Goal: Task Accomplishment & Management: Use online tool/utility

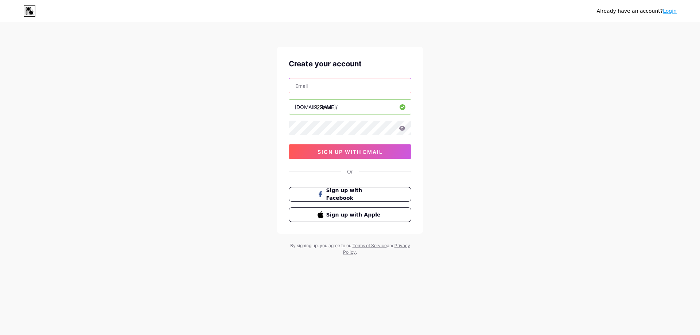
click at [334, 87] on input "text" at bounding box center [350, 85] width 122 height 15
click at [331, 90] on input "text" at bounding box center [350, 85] width 122 height 15
click at [311, 84] on input "[EMAIL_ADDRESS][DOMAIN_NAME]" at bounding box center [350, 85] width 122 height 15
click at [313, 85] on input "[EMAIL_ADDRESS][DOMAIN_NAME]" at bounding box center [350, 85] width 122 height 15
type input "[EMAIL_ADDRESS][DOMAIN_NAME]"
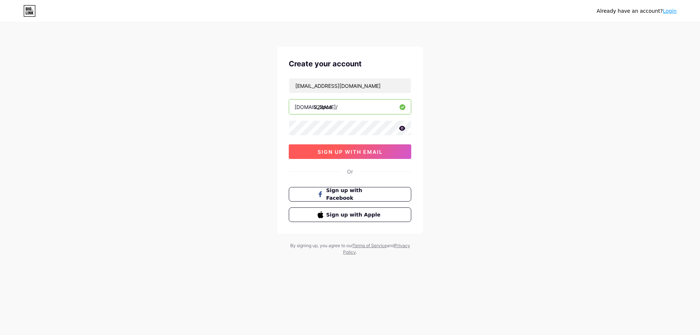
click at [368, 154] on span "sign up with email" at bounding box center [350, 152] width 65 height 6
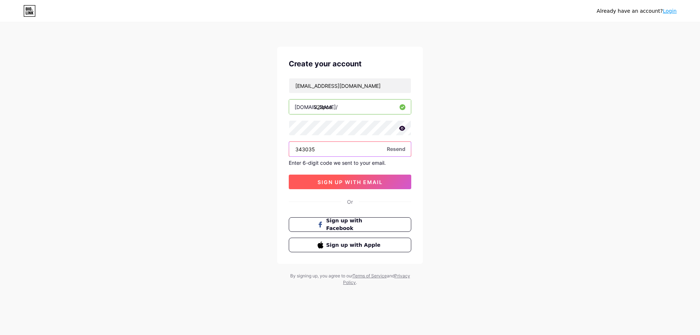
type input "343035"
click at [368, 184] on span "sign up with email" at bounding box center [350, 182] width 65 height 6
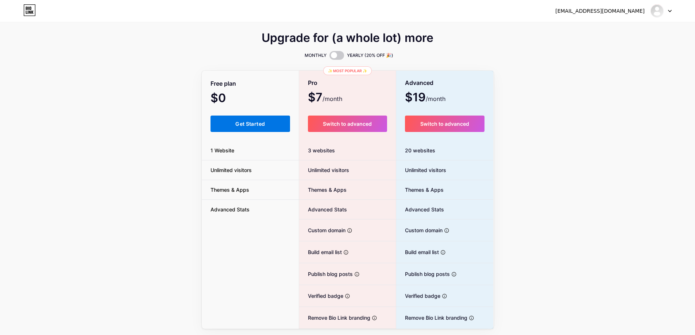
click at [242, 124] on span "Get Started" at bounding box center [250, 124] width 30 height 6
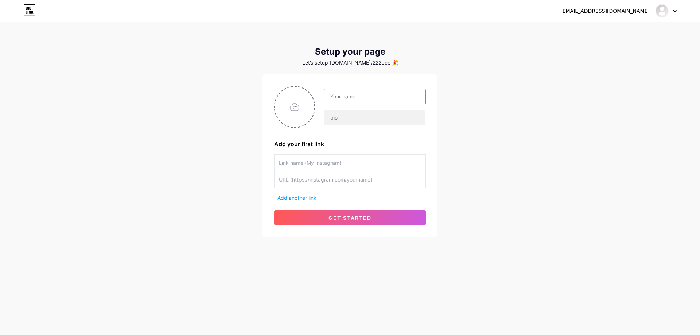
click at [356, 100] on input "text" at bounding box center [374, 96] width 101 height 15
drag, startPoint x: 476, startPoint y: 94, endPoint x: 464, endPoint y: 95, distance: 12.4
click at [476, 94] on div "[EMAIL_ADDRESS][DOMAIN_NAME] Dashboard Logout Setup your page Let’s setup [DOMA…" at bounding box center [350, 130] width 700 height 260
click at [374, 96] on input "text" at bounding box center [374, 96] width 101 height 15
type input "[MEDICAL_DATA]"
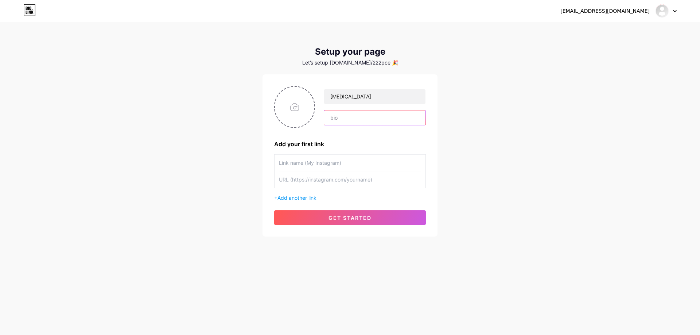
click at [350, 116] on input "text" at bounding box center [374, 117] width 101 height 15
paste input "01110111 01100001 01110010"
type input "01110111 01100001 01110010"
click at [320, 161] on input "text" at bounding box center [350, 163] width 142 height 16
click at [324, 182] on input "text" at bounding box center [350, 179] width 142 height 16
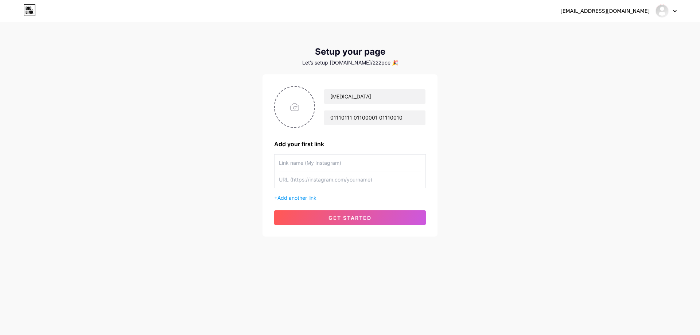
paste input "[URL][DOMAIN_NAME]"
type input "[URL][DOMAIN_NAME]"
click at [324, 163] on input "text" at bounding box center [350, 163] width 142 height 16
type input "instagram"
click at [303, 199] on span "Add another link" at bounding box center [296, 198] width 39 height 6
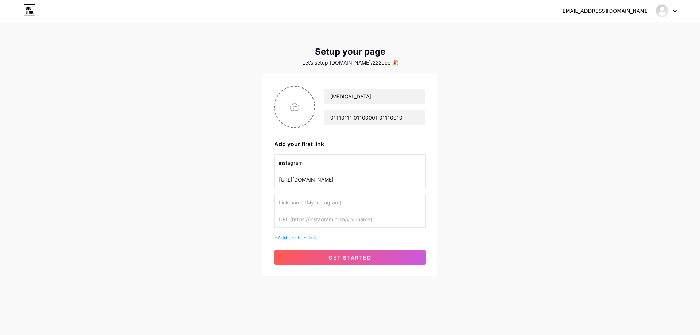
click at [318, 201] on input "text" at bounding box center [350, 202] width 142 height 16
type input "soundcloud"
click at [320, 216] on input "text" at bounding box center [350, 219] width 142 height 16
paste input "[URL][DOMAIN_NAME]"
type input "[URL][DOMAIN_NAME]"
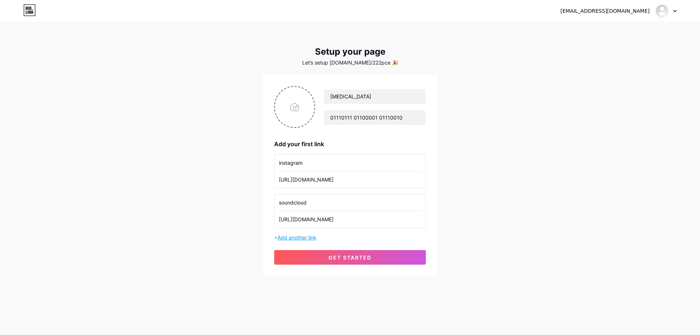
click at [311, 238] on span "Add another link" at bounding box center [296, 237] width 39 height 6
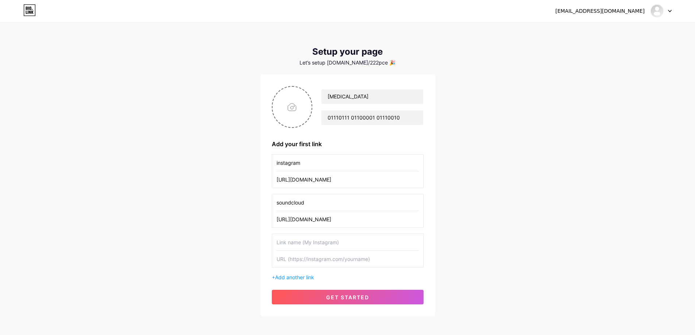
click at [504, 217] on div "[EMAIL_ADDRESS][DOMAIN_NAME] Dashboard Logout Setup your page Let’s setup [DOMA…" at bounding box center [347, 169] width 695 height 339
click at [321, 242] on input "text" at bounding box center [347, 242] width 142 height 16
type input "spotify"
drag, startPoint x: 259, startPoint y: 248, endPoint x: 243, endPoint y: 241, distance: 17.3
click at [240, 249] on div "[EMAIL_ADDRESS][DOMAIN_NAME] Dashboard Logout Setup your page Let’s setup [DOMA…" at bounding box center [347, 169] width 695 height 339
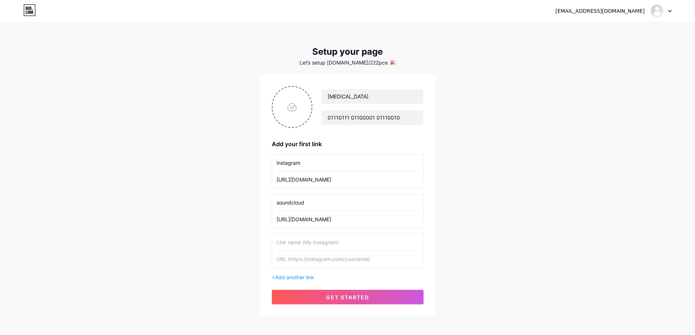
click at [521, 201] on div "[EMAIL_ADDRESS][DOMAIN_NAME] Dashboard Logout Setup your page Let’s setup [DOMA…" at bounding box center [347, 169] width 695 height 339
click at [311, 242] on input "text" at bounding box center [347, 242] width 142 height 16
click at [294, 112] on input "file" at bounding box center [291, 107] width 39 height 40
type input "C:\fakepath\tummy.jpg"
click at [311, 242] on input "text" at bounding box center [347, 242] width 142 height 16
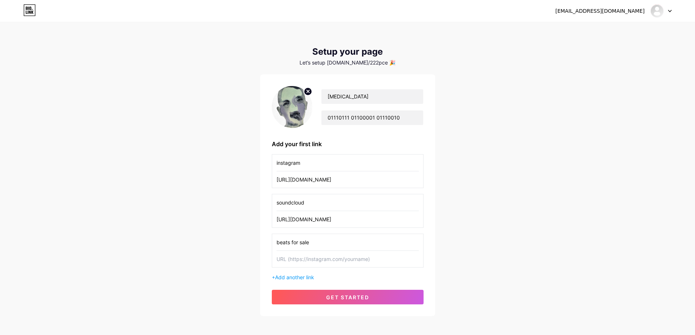
type input "beats for sale"
click at [303, 256] on input "text" at bounding box center [347, 259] width 142 height 16
paste input "[URL][DOMAIN_NAME]"
type input "[URL][DOMAIN_NAME]"
click at [349, 293] on button "get started" at bounding box center [348, 297] width 152 height 15
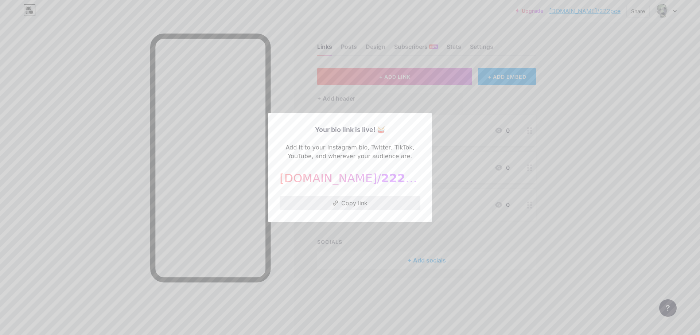
click at [364, 206] on button "Copy link" at bounding box center [350, 203] width 141 height 15
click at [582, 147] on div at bounding box center [350, 167] width 700 height 335
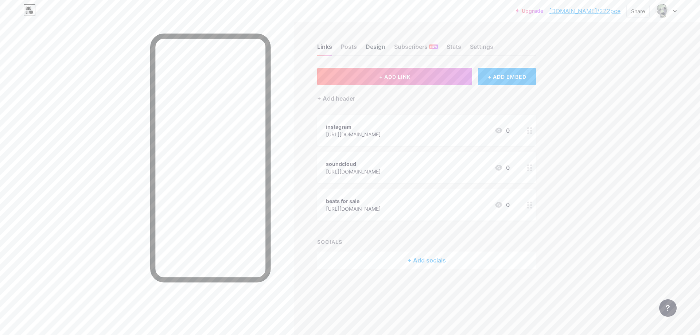
click at [377, 50] on div "Design" at bounding box center [376, 48] width 20 height 13
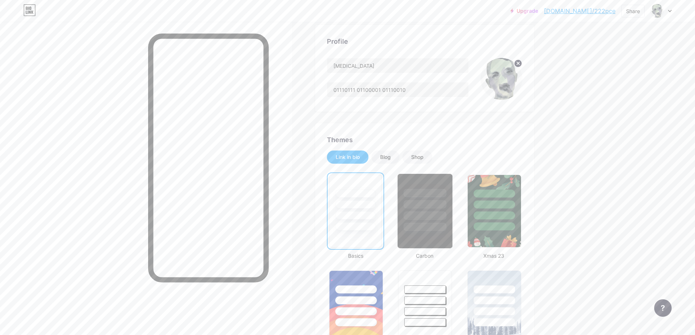
scroll to position [48, 0]
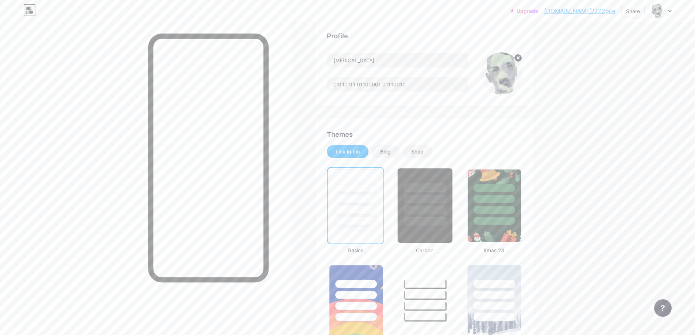
click at [426, 204] on div at bounding box center [424, 196] width 55 height 57
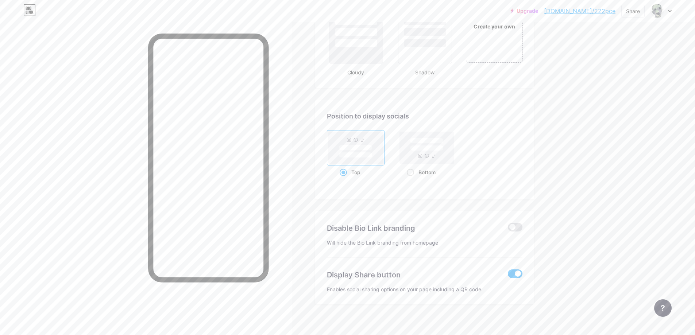
scroll to position [904, 0]
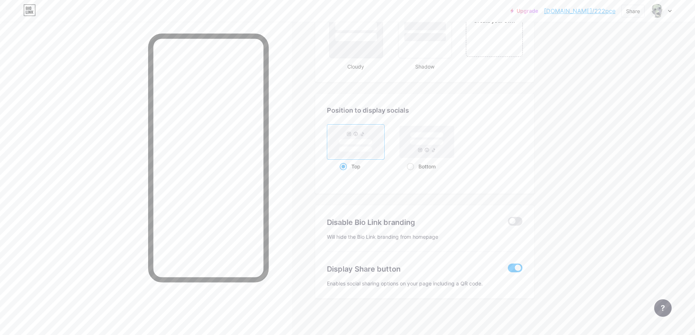
click at [519, 269] on span at bounding box center [515, 268] width 15 height 9
click at [508, 270] on input "checkbox" at bounding box center [508, 270] width 0 height 0
click at [519, 269] on span at bounding box center [515, 268] width 15 height 9
click at [508, 270] on input "checkbox" at bounding box center [508, 270] width 0 height 0
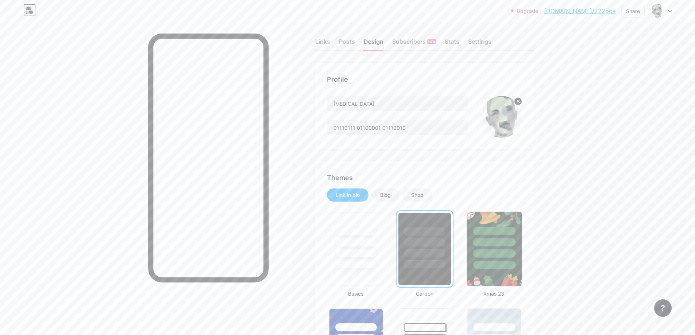
scroll to position [0, 0]
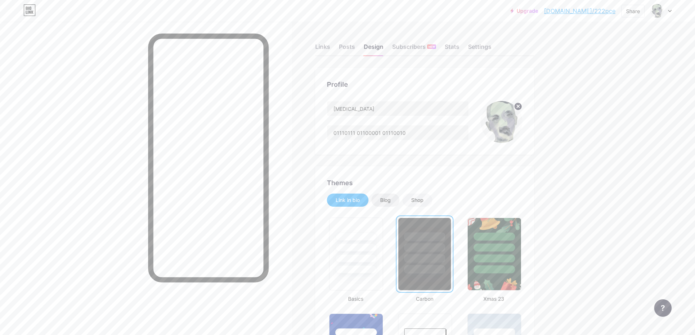
click at [391, 196] on div "Blog" at bounding box center [385, 200] width 28 height 13
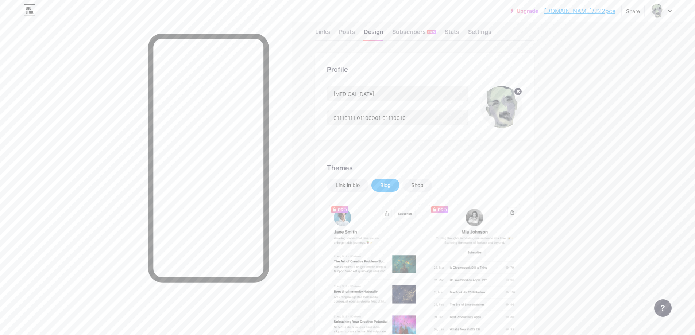
scroll to position [48, 0]
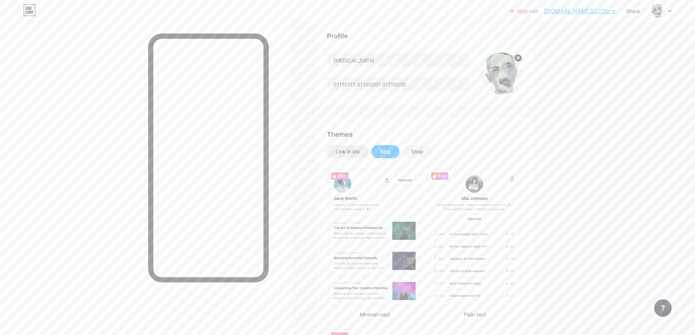
click at [352, 151] on div "Link in bio" at bounding box center [347, 151] width 24 height 7
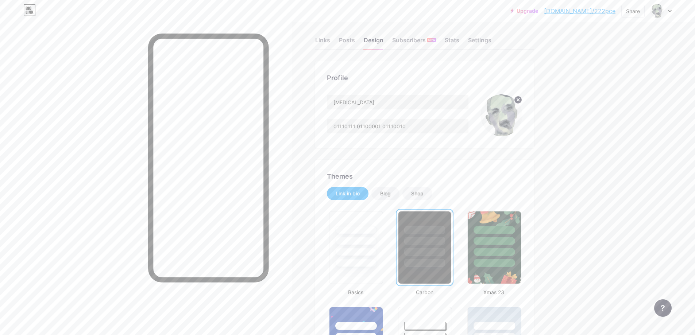
scroll to position [0, 0]
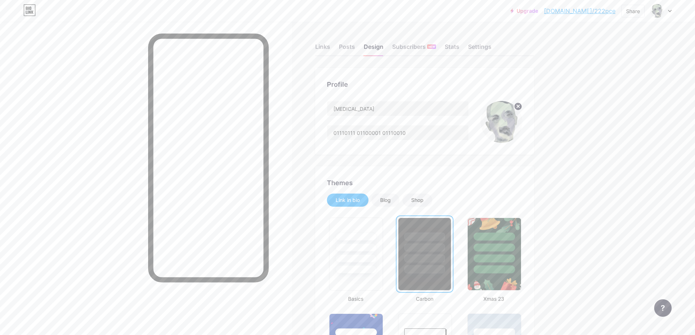
drag, startPoint x: 591, startPoint y: 13, endPoint x: 579, endPoint y: 62, distance: 50.3
click at [459, 48] on div "Stats" at bounding box center [451, 48] width 15 height 13
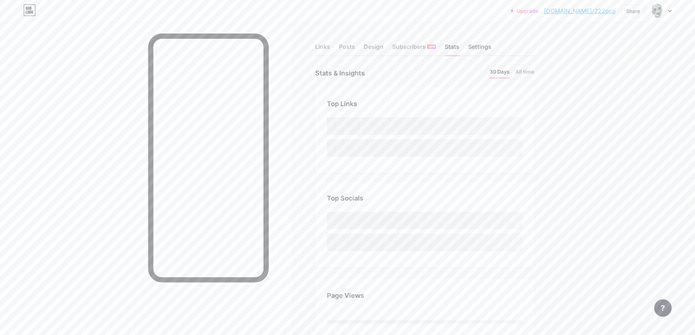
click at [482, 47] on div "Settings" at bounding box center [479, 48] width 23 height 13
click at [330, 49] on div "Links" at bounding box center [322, 48] width 15 height 13
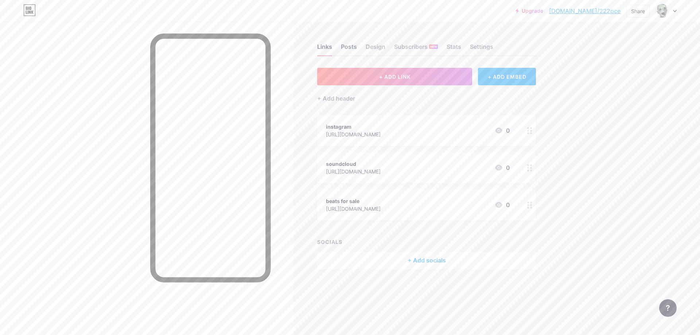
click at [351, 47] on div "Posts" at bounding box center [349, 48] width 16 height 13
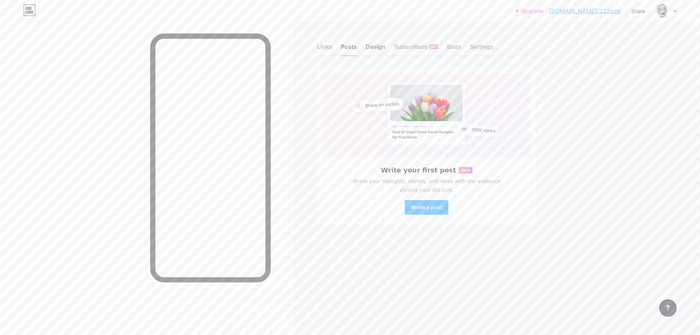
click at [380, 48] on div "Design" at bounding box center [376, 48] width 20 height 13
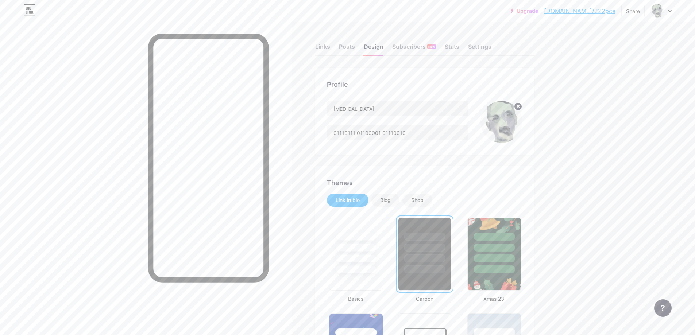
click at [334, 47] on div "Links Posts Design Subscribers NEW Stats Settings" at bounding box center [424, 44] width 219 height 26
click at [330, 48] on div "Links" at bounding box center [322, 48] width 15 height 13
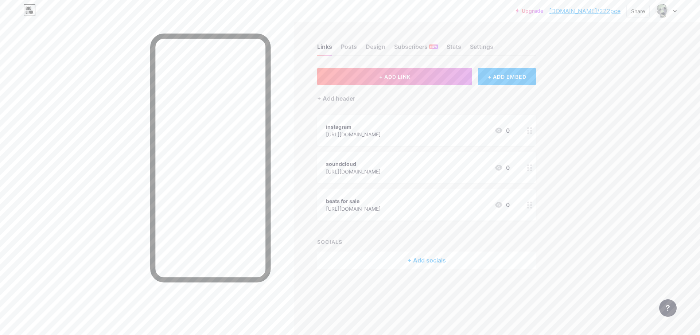
drag, startPoint x: 365, startPoint y: 163, endPoint x: 356, endPoint y: 188, distance: 26.5
click at [357, 189] on span "instagram [URL][DOMAIN_NAME] 0 soundcloud [URL][DOMAIN_NAME] 0 beats for sale […" at bounding box center [426, 168] width 219 height 106
click at [316, 168] on div "Links Posts Design Subscribers NEW Stats Settings + ADD LINK + ADD EMBED + Add …" at bounding box center [283, 164] width 567 height 284
click at [356, 48] on div "Posts" at bounding box center [349, 48] width 16 height 13
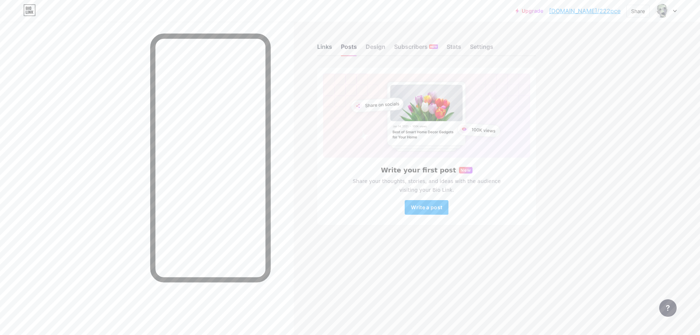
click at [329, 49] on div "Links" at bounding box center [324, 48] width 15 height 13
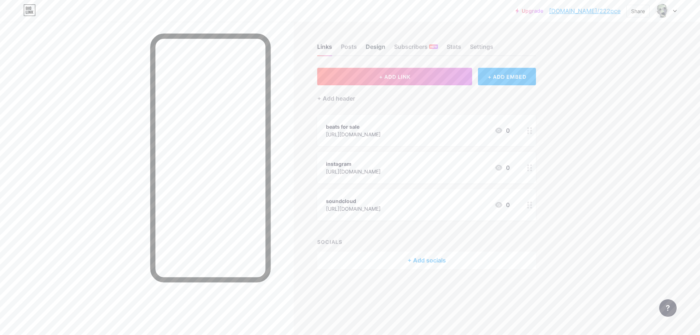
click at [371, 48] on div "Design" at bounding box center [376, 48] width 20 height 13
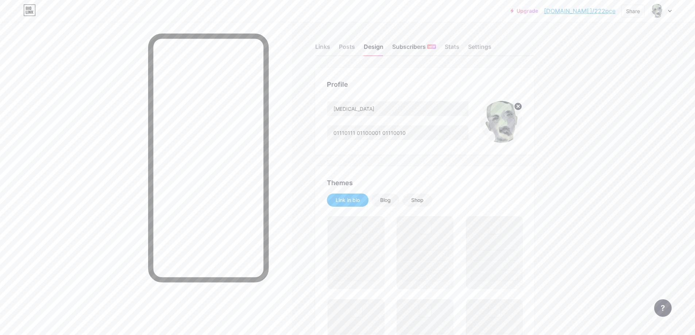
click at [408, 50] on div "Subscribers NEW" at bounding box center [414, 48] width 44 height 13
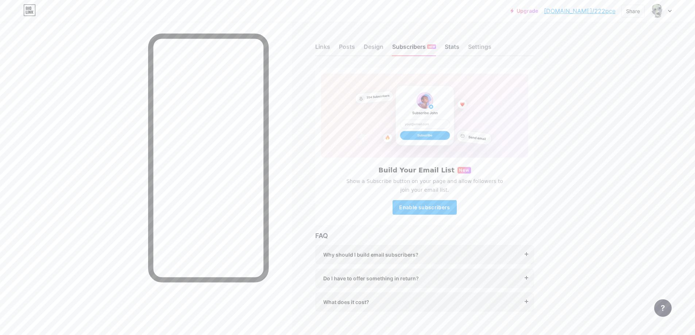
click at [454, 48] on div "Stats" at bounding box center [451, 48] width 15 height 13
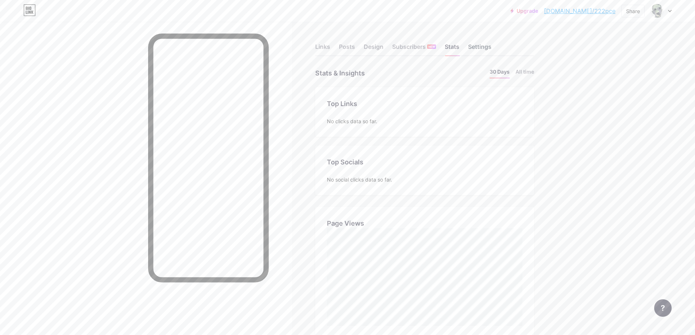
scroll to position [335, 695]
click at [491, 48] on div "Settings" at bounding box center [479, 48] width 23 height 13
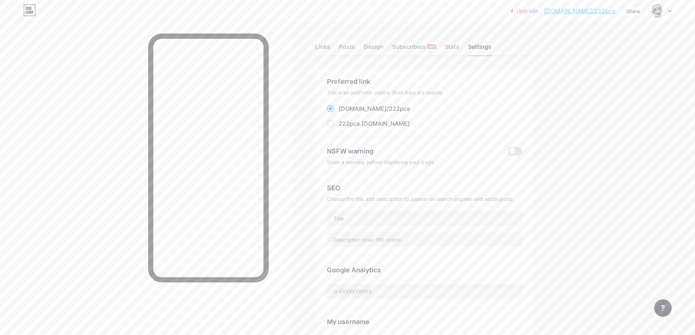
click at [586, 11] on link "[DOMAIN_NAME]/222pce" at bounding box center [579, 11] width 71 height 9
